Goal: Task Accomplishment & Management: Manage account settings

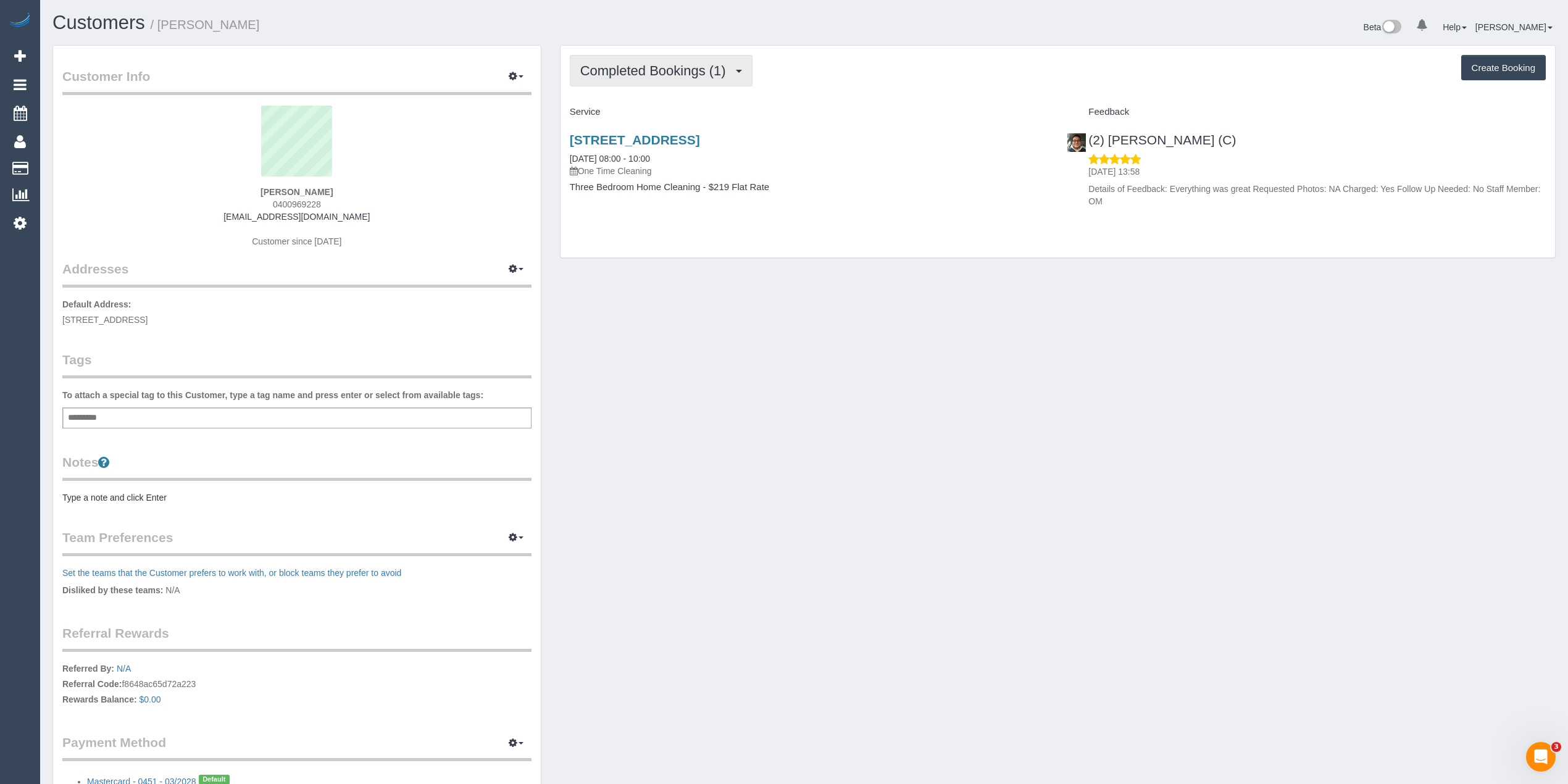
click at [604, 64] on span "Completed Bookings (1)" at bounding box center [656, 70] width 152 height 15
click at [640, 117] on link "Upcoming Bookings (1)" at bounding box center [634, 115] width 128 height 16
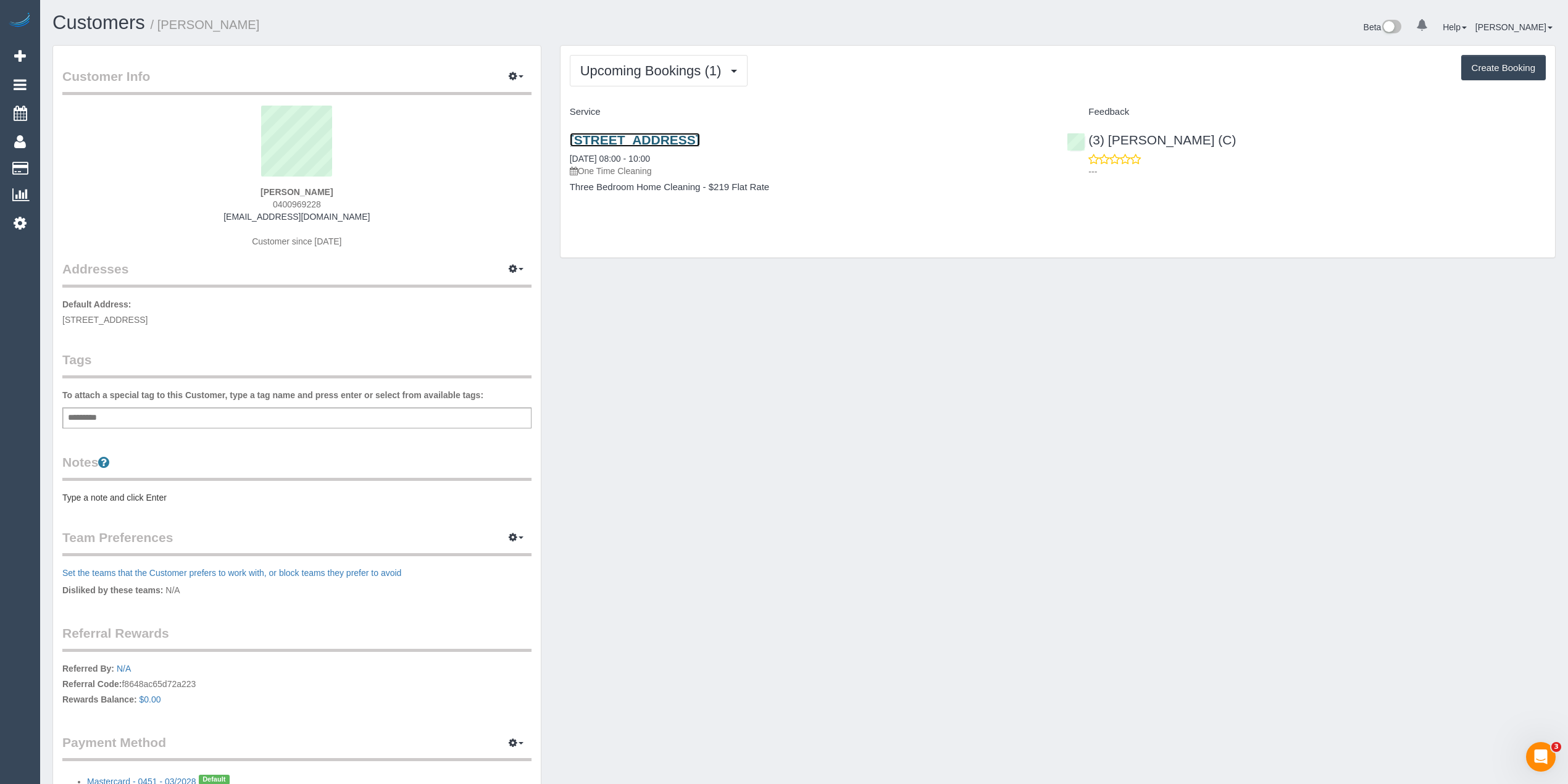
click at [700, 141] on link "14 Valanne Street, Brighton East, VIC 3187" at bounding box center [636, 139] width 131 height 14
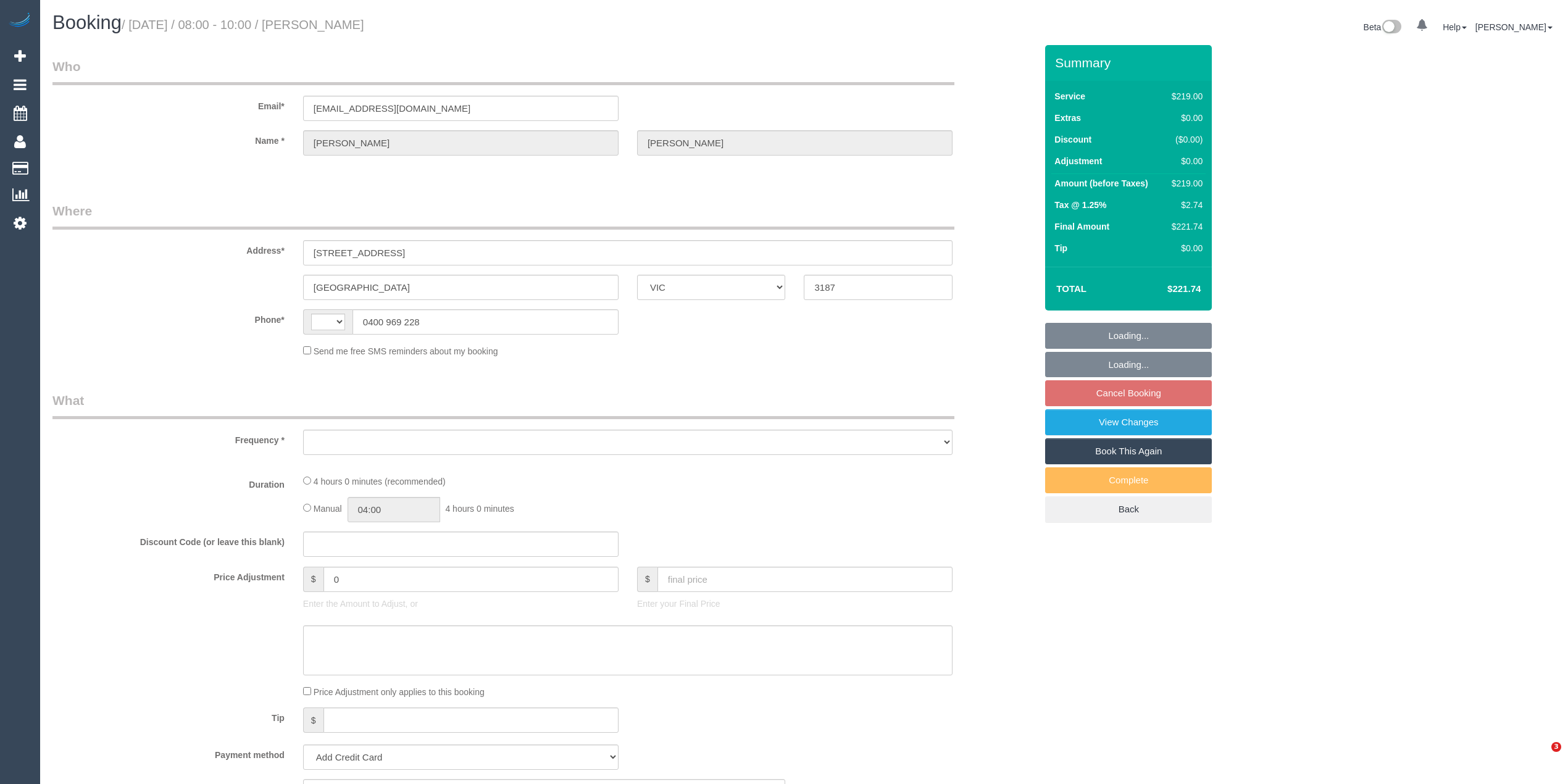
select select "VIC"
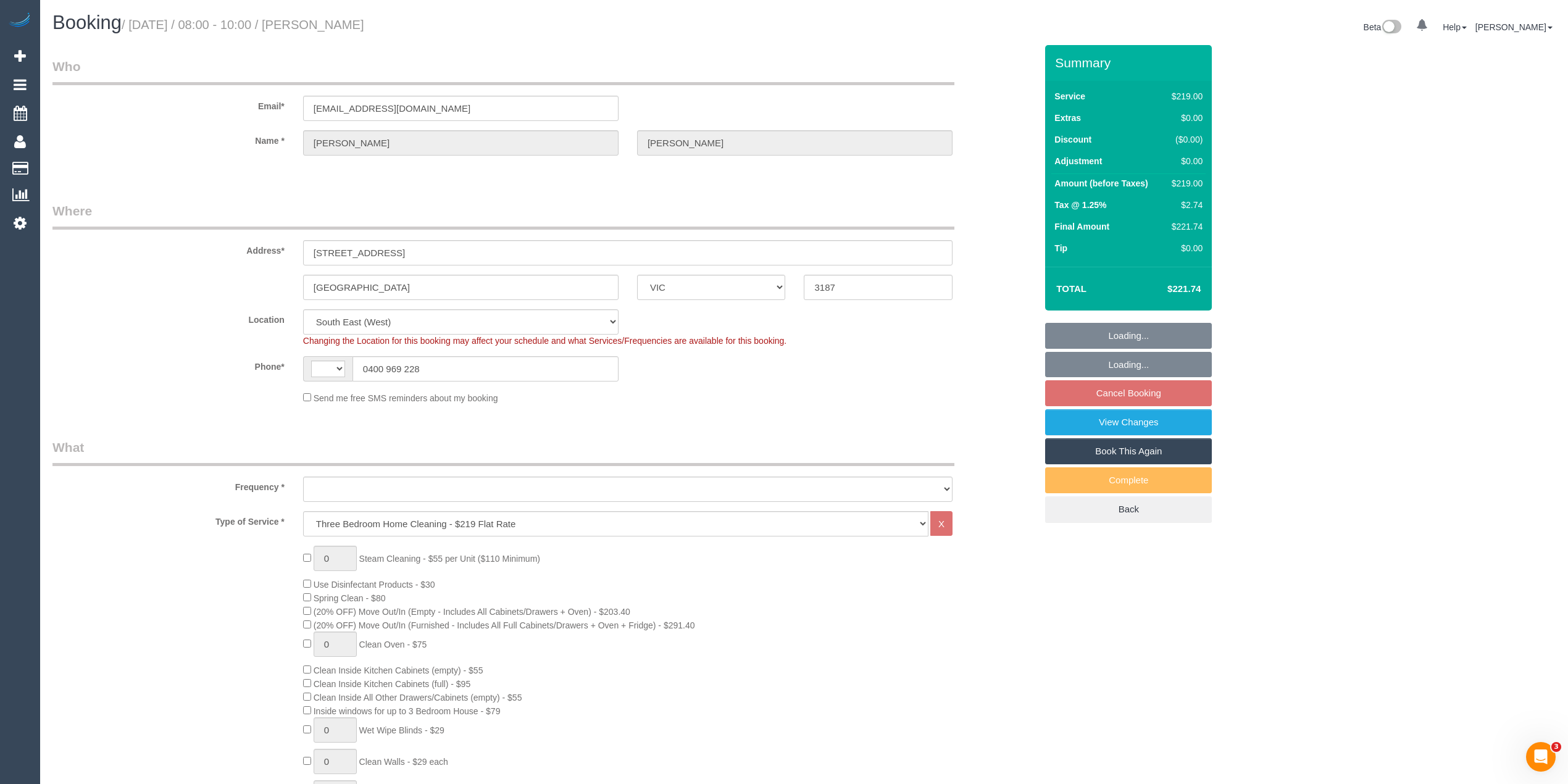
select select "string:AU"
select select "object:793"
select select "string:stripe-pm_1Raqbi2GScqysDRVbOPV1ofW"
select select "number:27"
select select "number:14"
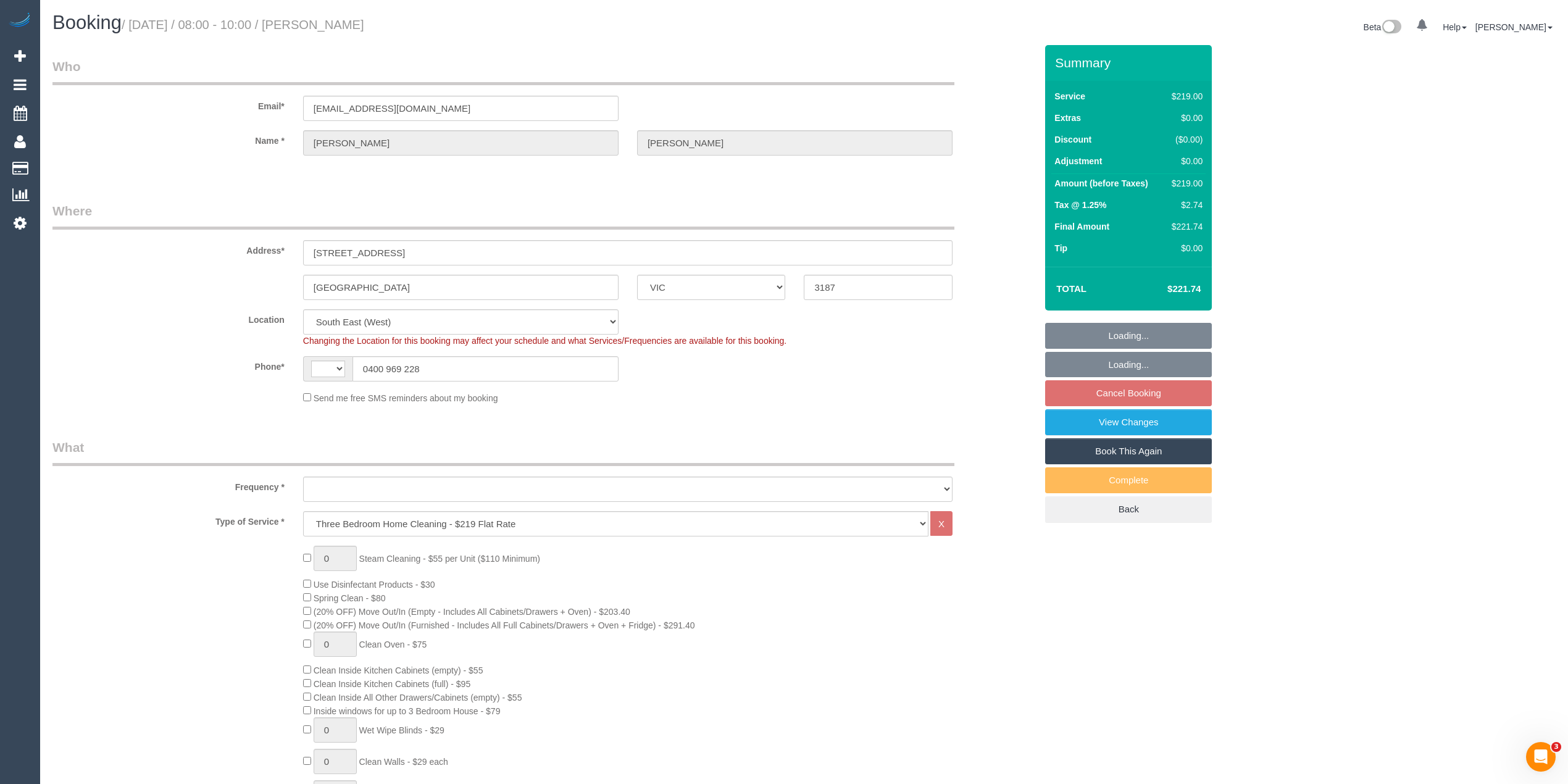
select select "number:19"
select select "number:36"
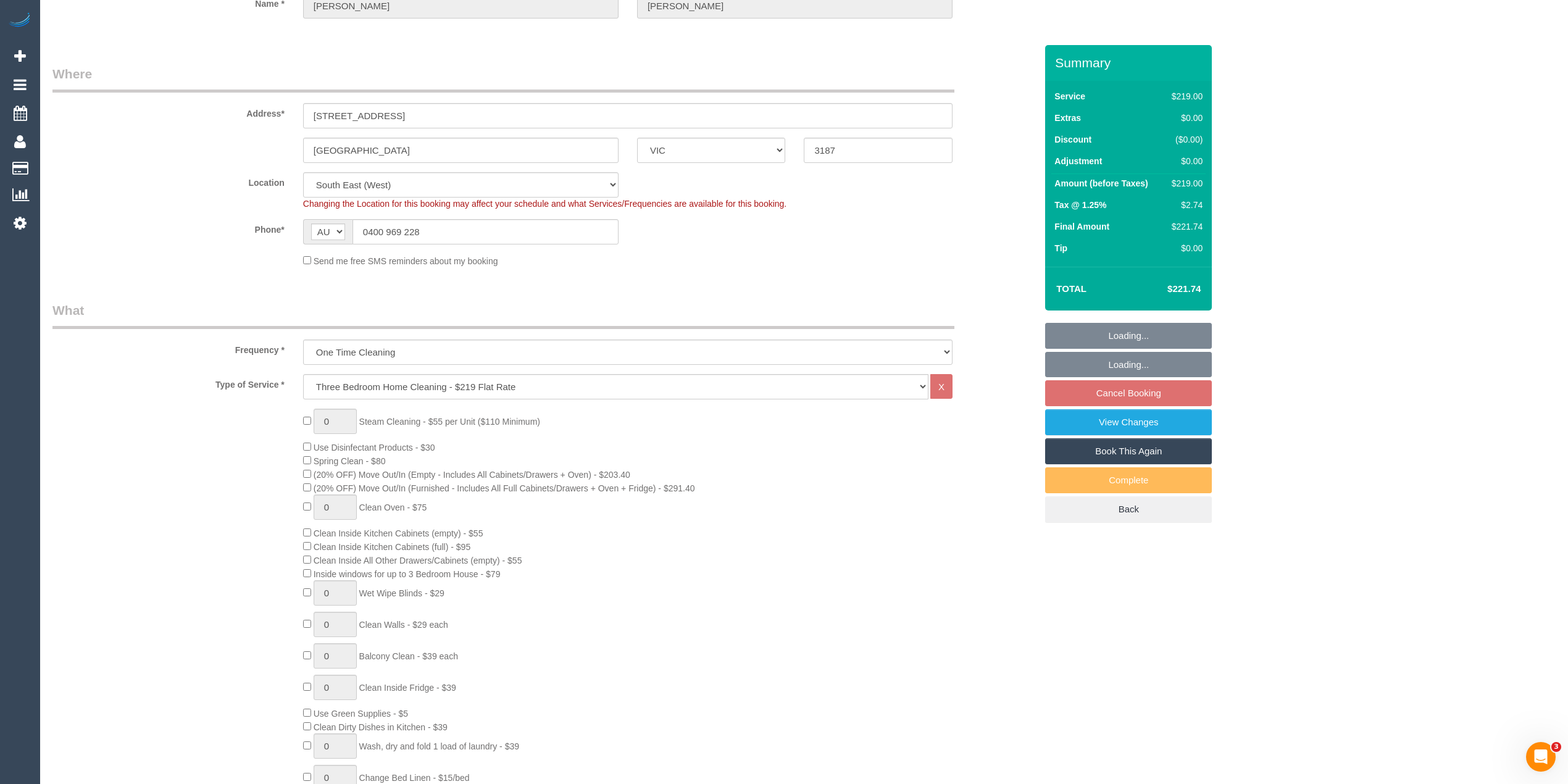
select select "object:1306"
select select "spot1"
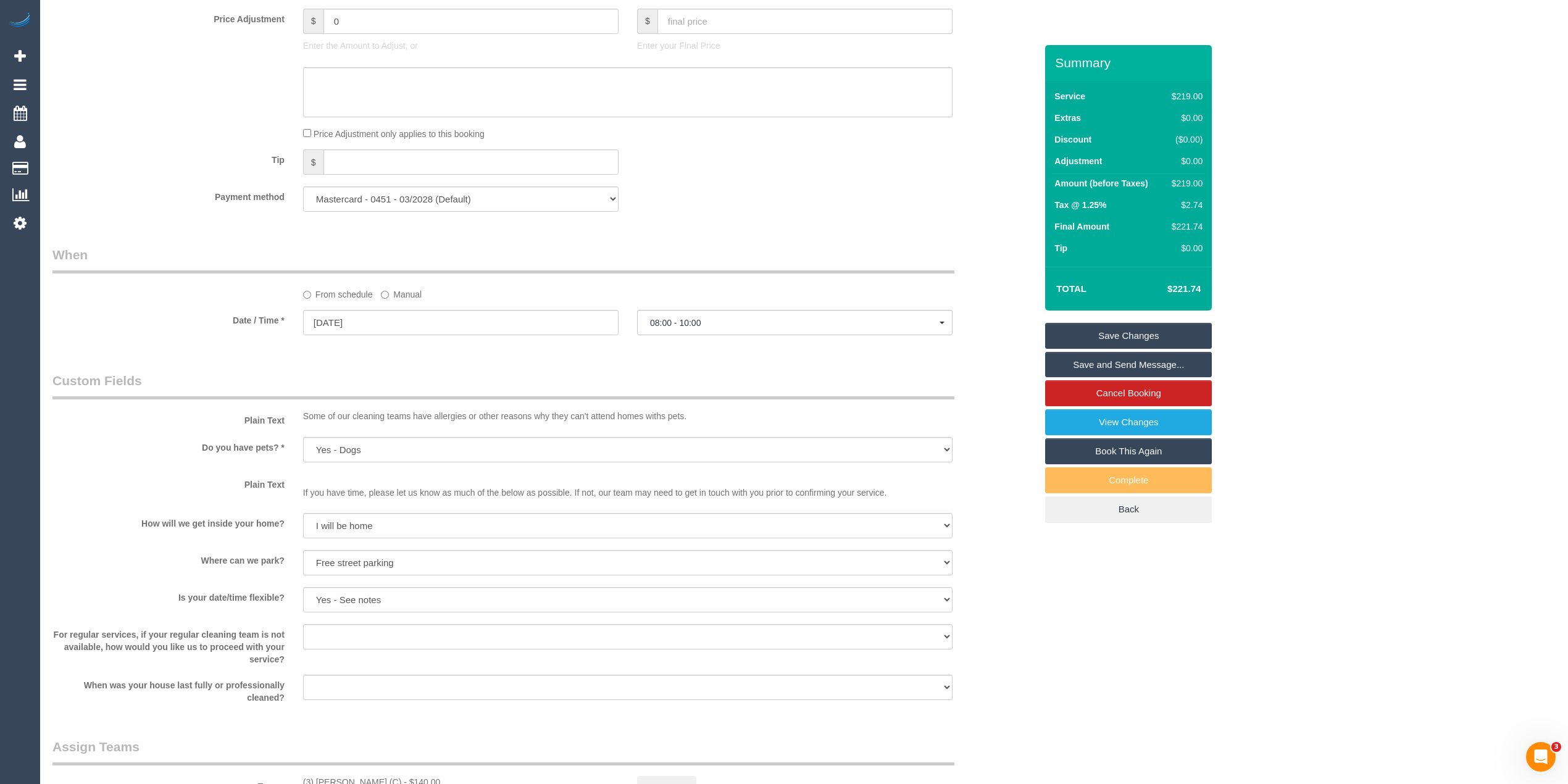
scroll to position [1646, 0]
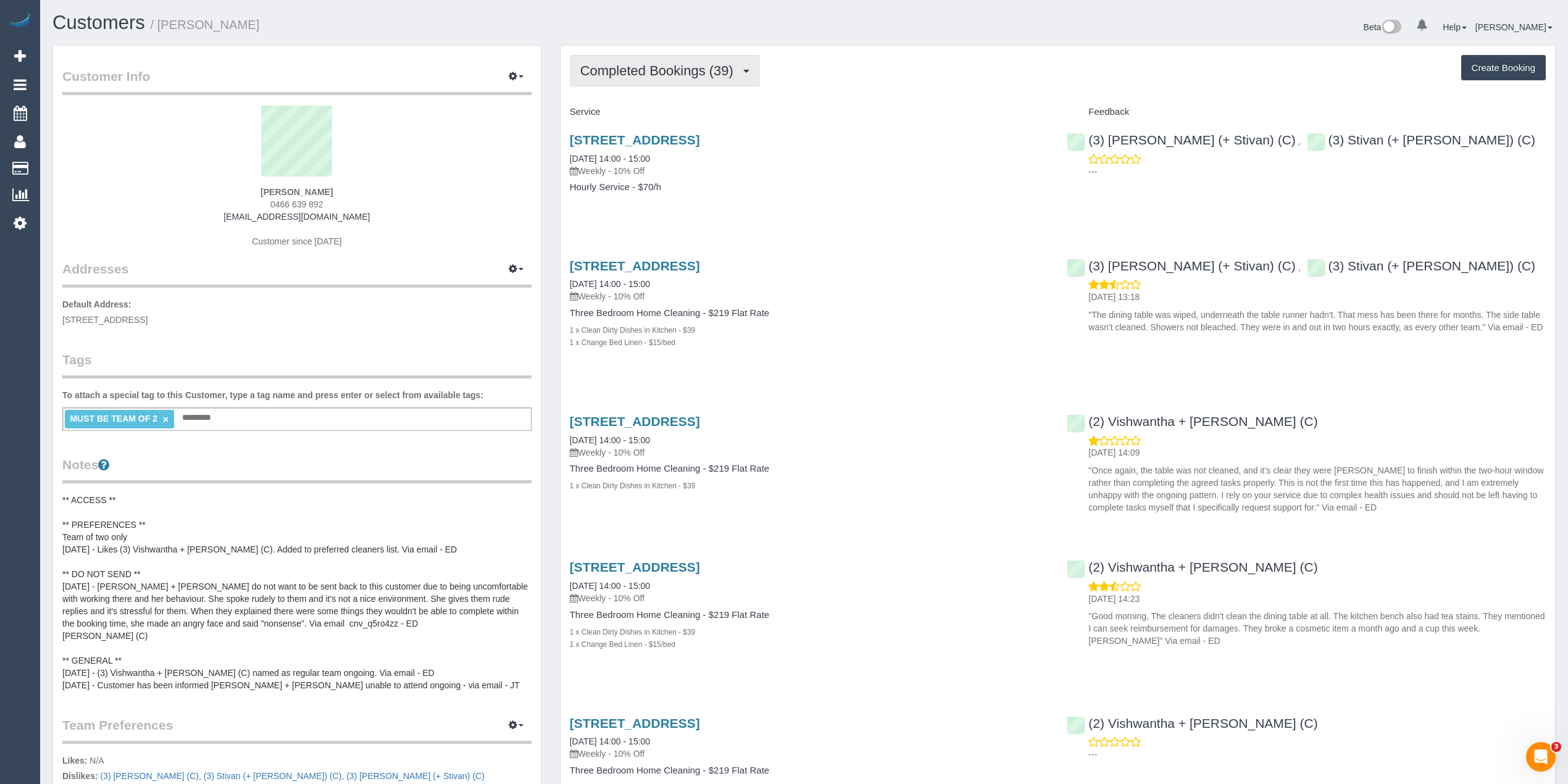
click at [643, 75] on span "Completed Bookings (39)" at bounding box center [660, 70] width 160 height 15
click at [655, 117] on link "Upcoming Bookings (12)" at bounding box center [636, 115] width 133 height 16
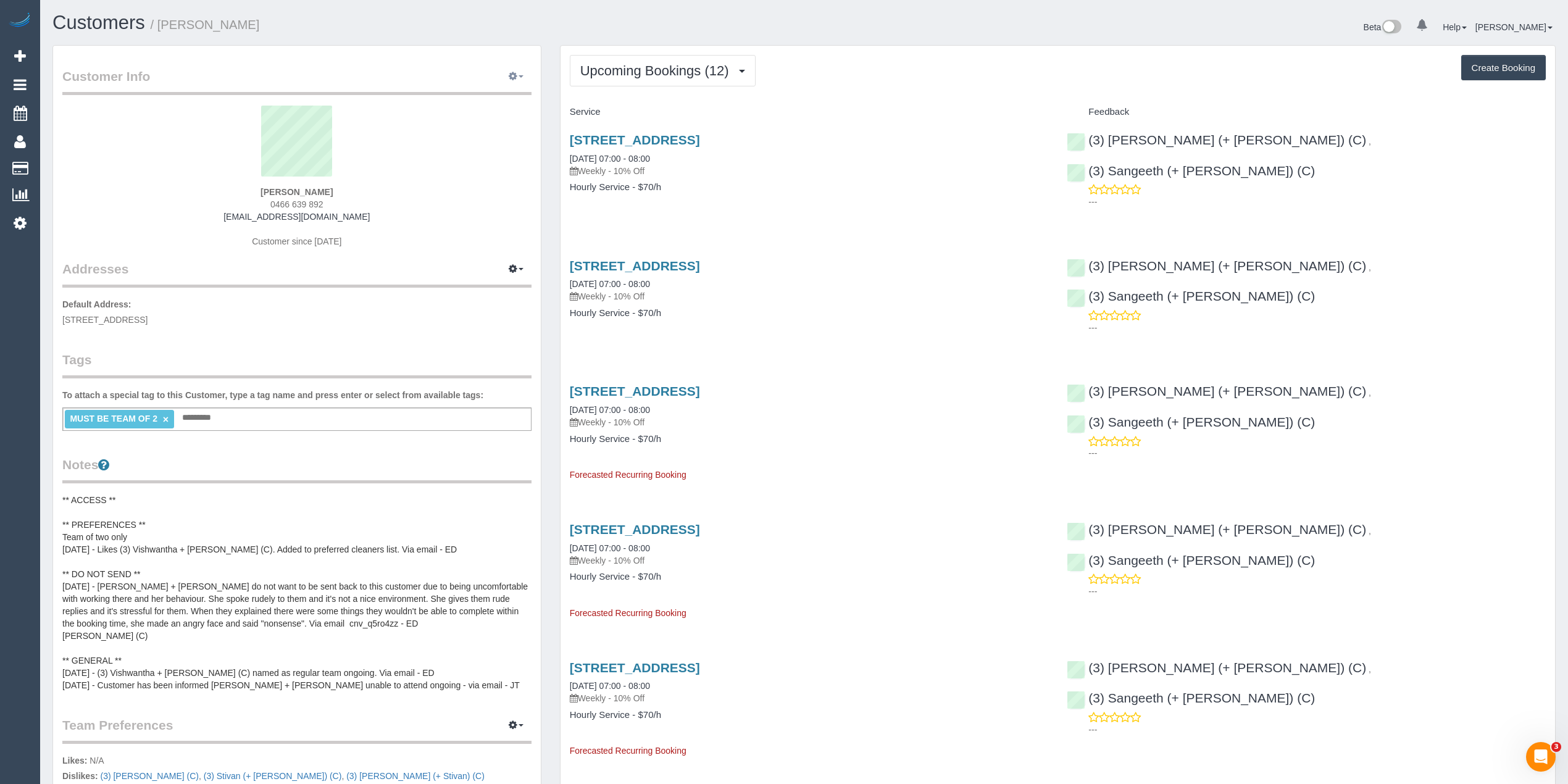
click at [526, 77] on button "button" at bounding box center [516, 76] width 31 height 20
click at [487, 100] on link "Edit Contact Info" at bounding box center [478, 99] width 107 height 16
select select "VIC"
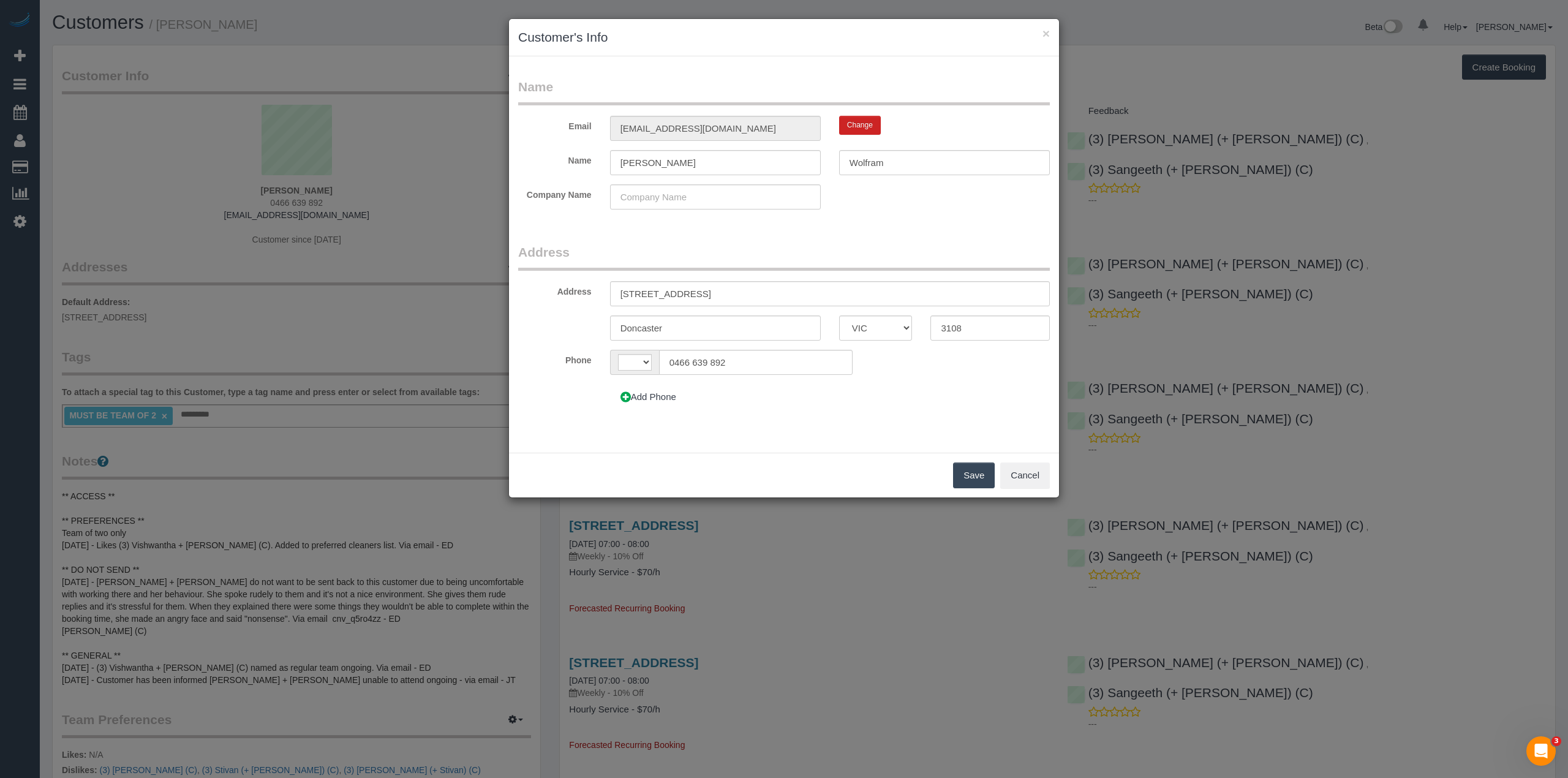
select select "string:AU"
click at [1050, 27] on button "×" at bounding box center [1046, 33] width 8 height 13
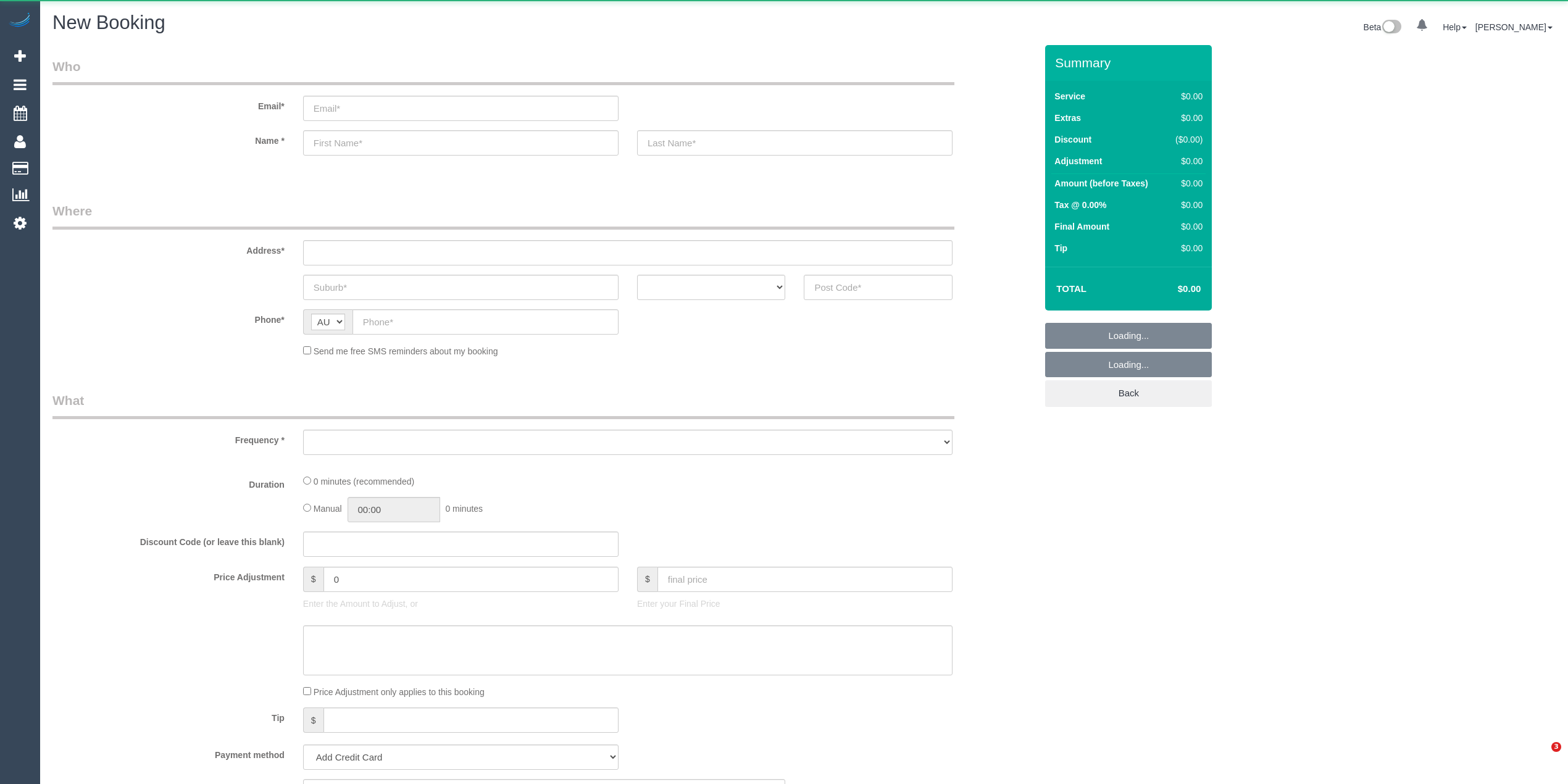
select select "object:813"
